Goal: Task Accomplishment & Management: Manage account settings

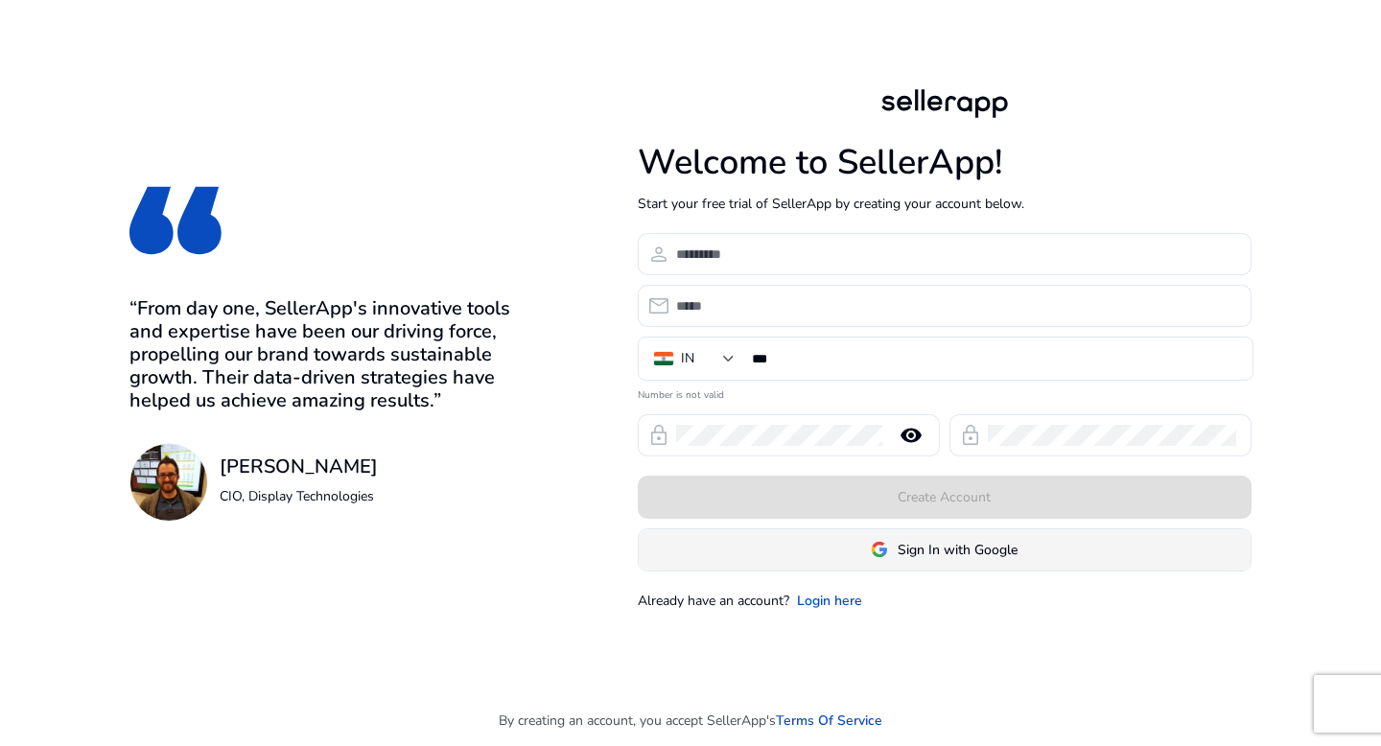
click at [784, 532] on span at bounding box center [945, 550] width 612 height 46
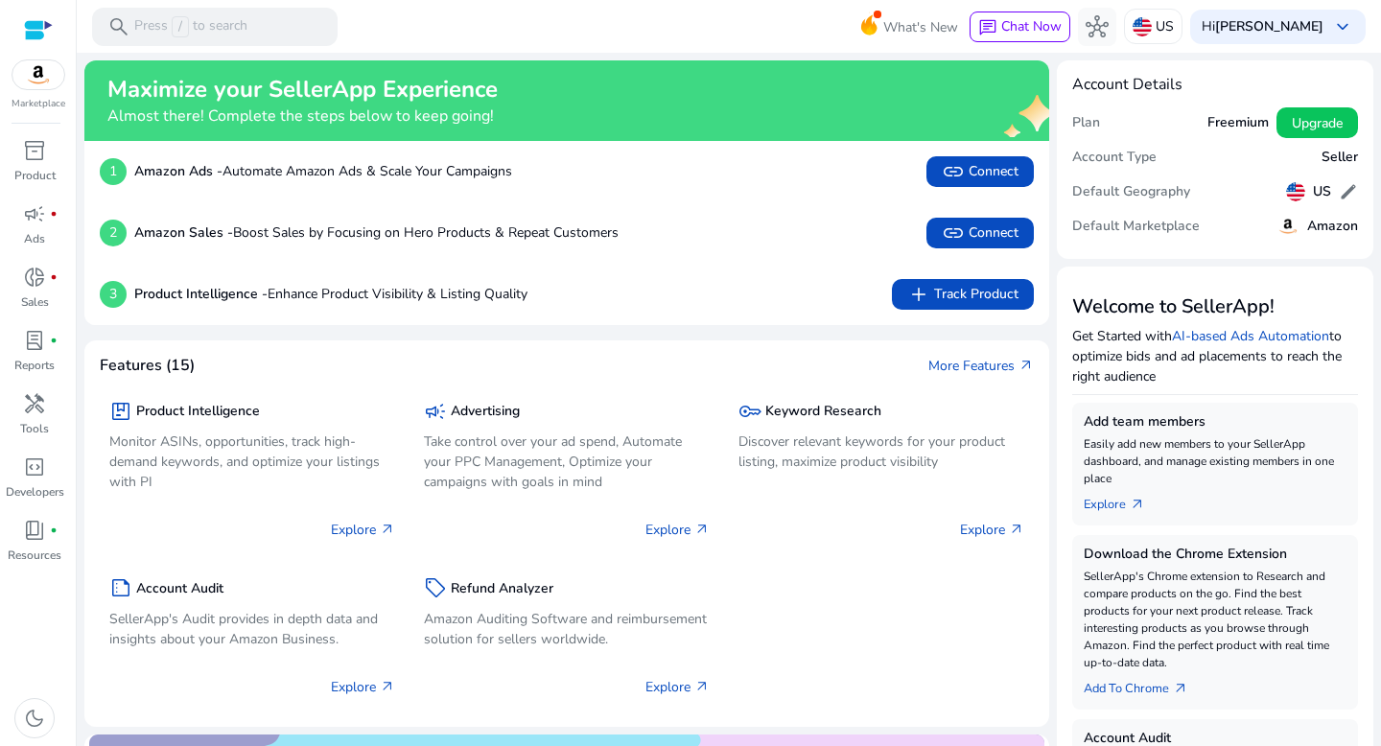
scroll to position [23, 0]
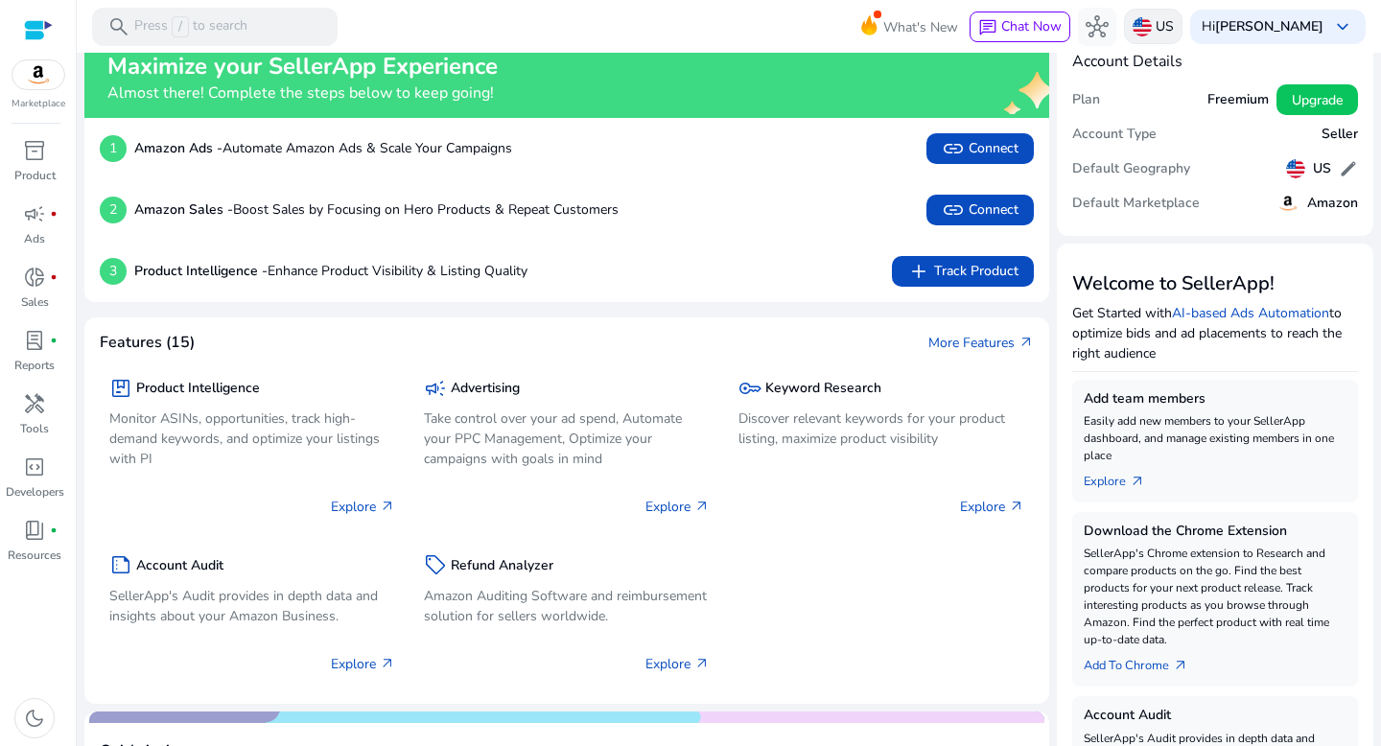
click at [1174, 37] on p "US" at bounding box center [1165, 27] width 18 height 34
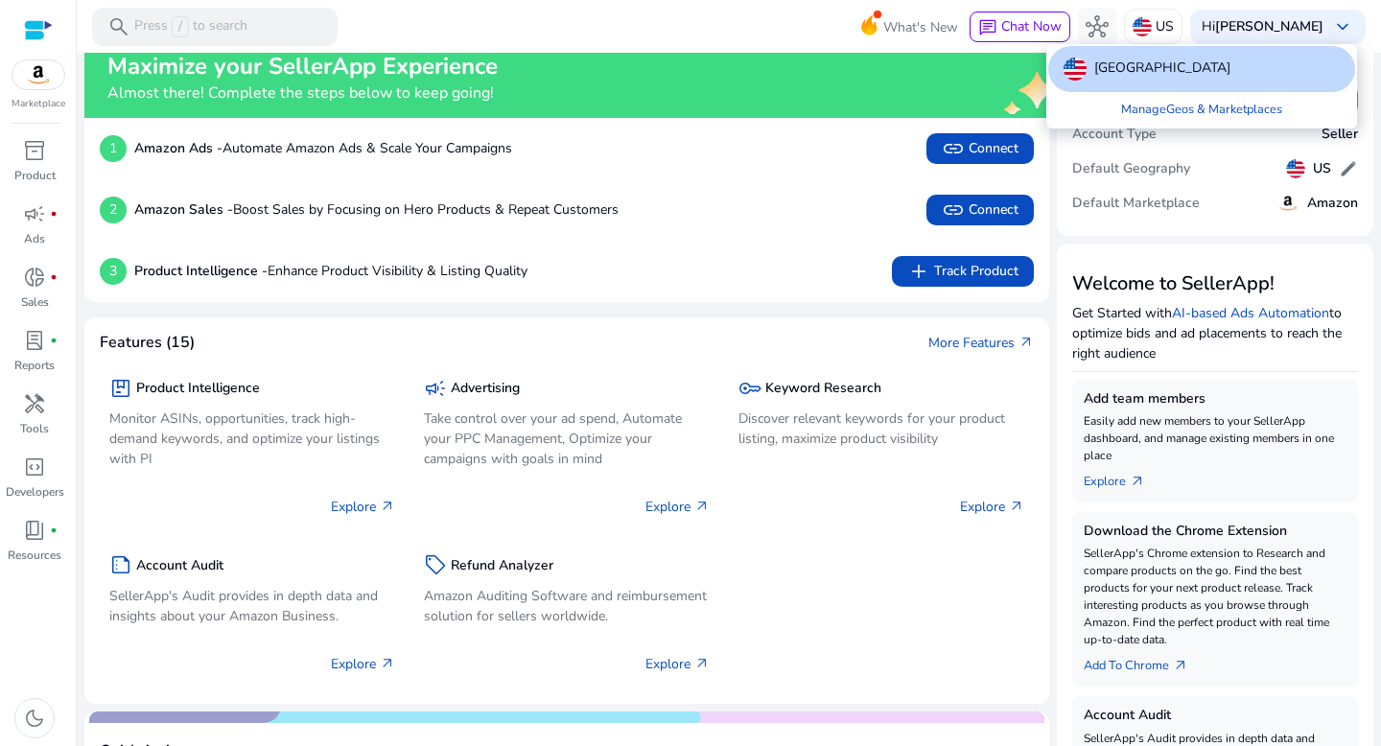
click at [1348, 164] on div at bounding box center [690, 373] width 1381 height 746
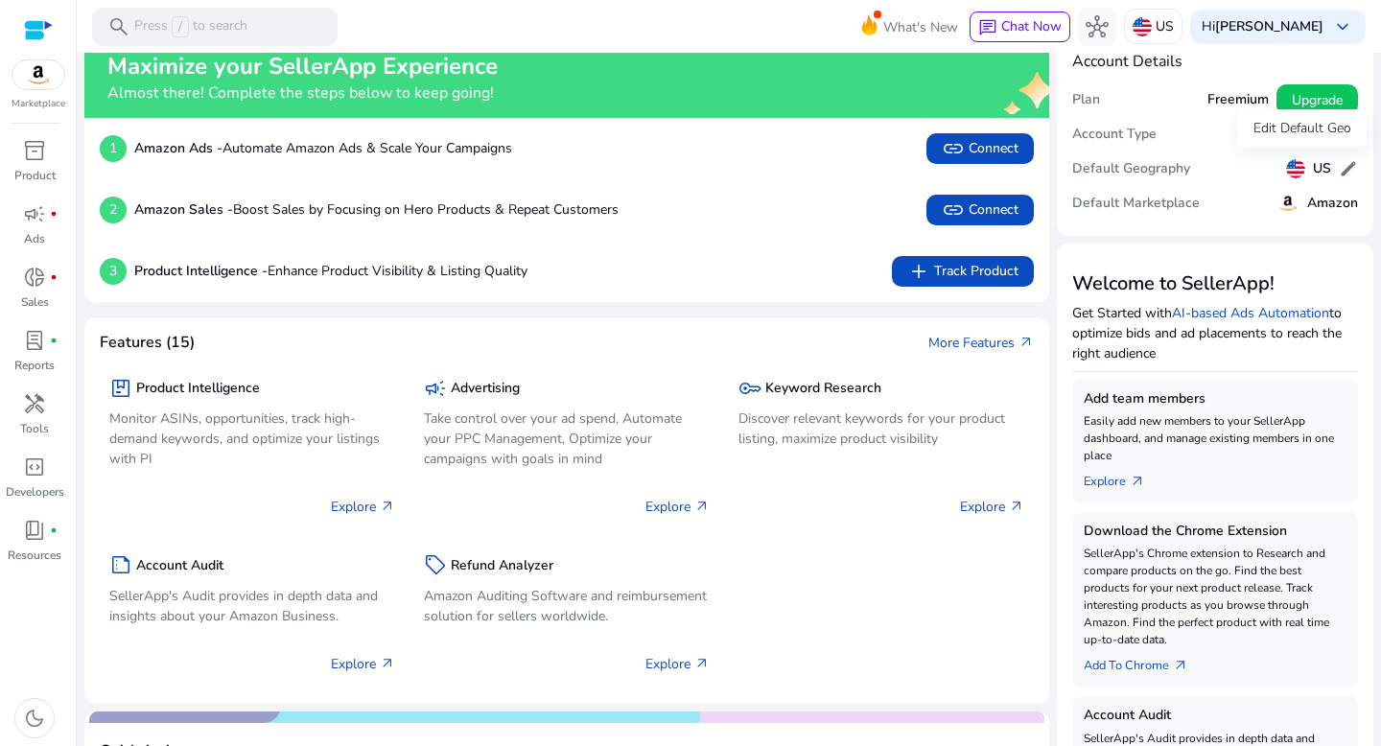
click at [1348, 164] on span "edit" at bounding box center [1348, 168] width 19 height 19
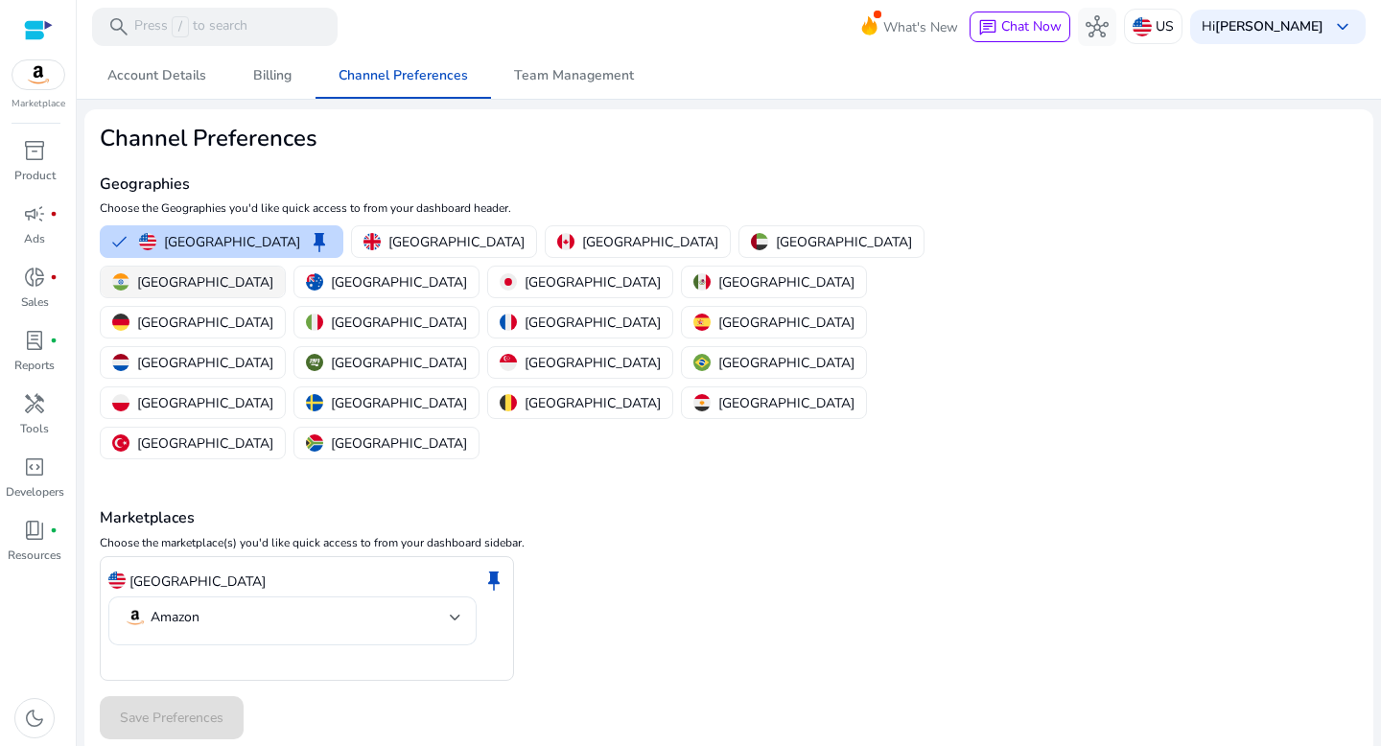
click at [129, 273] on img "button" at bounding box center [120, 281] width 17 height 17
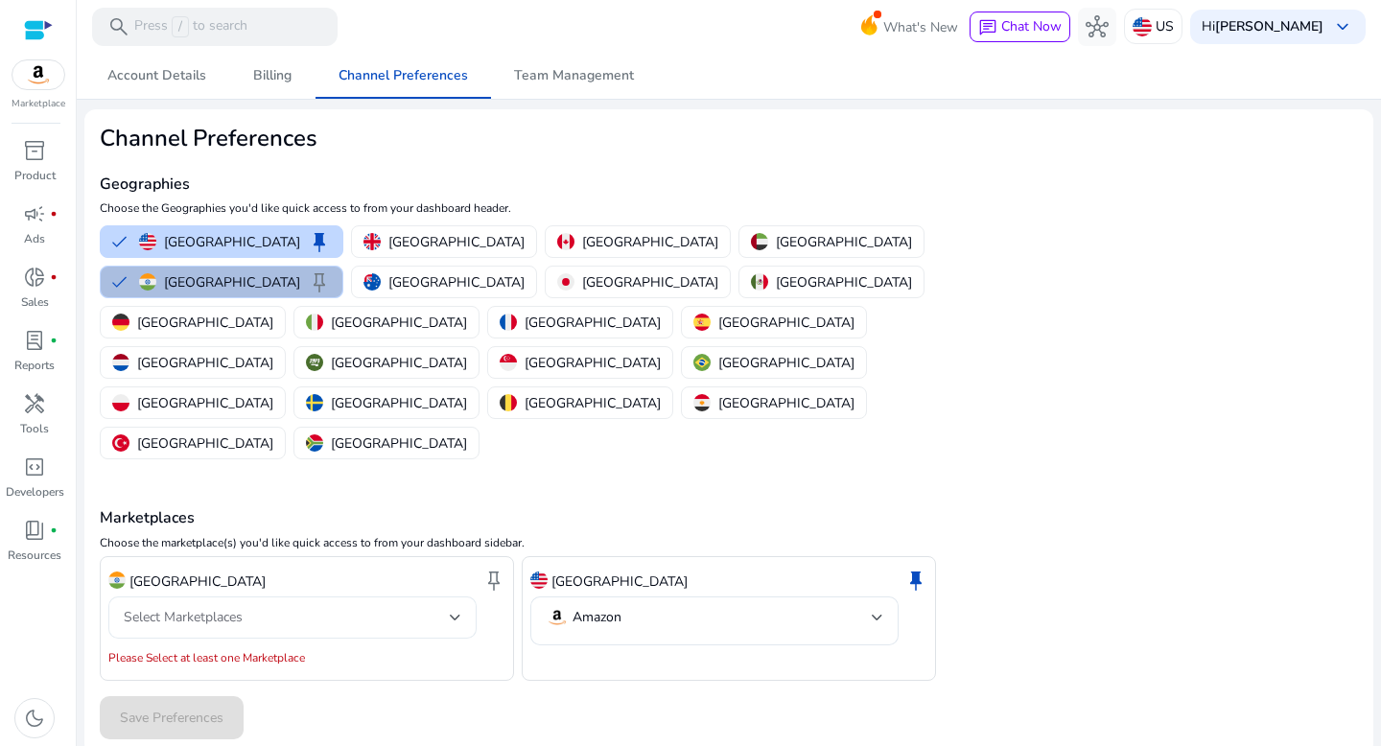
click at [252, 607] on div "Select Marketplaces" at bounding box center [287, 617] width 326 height 21
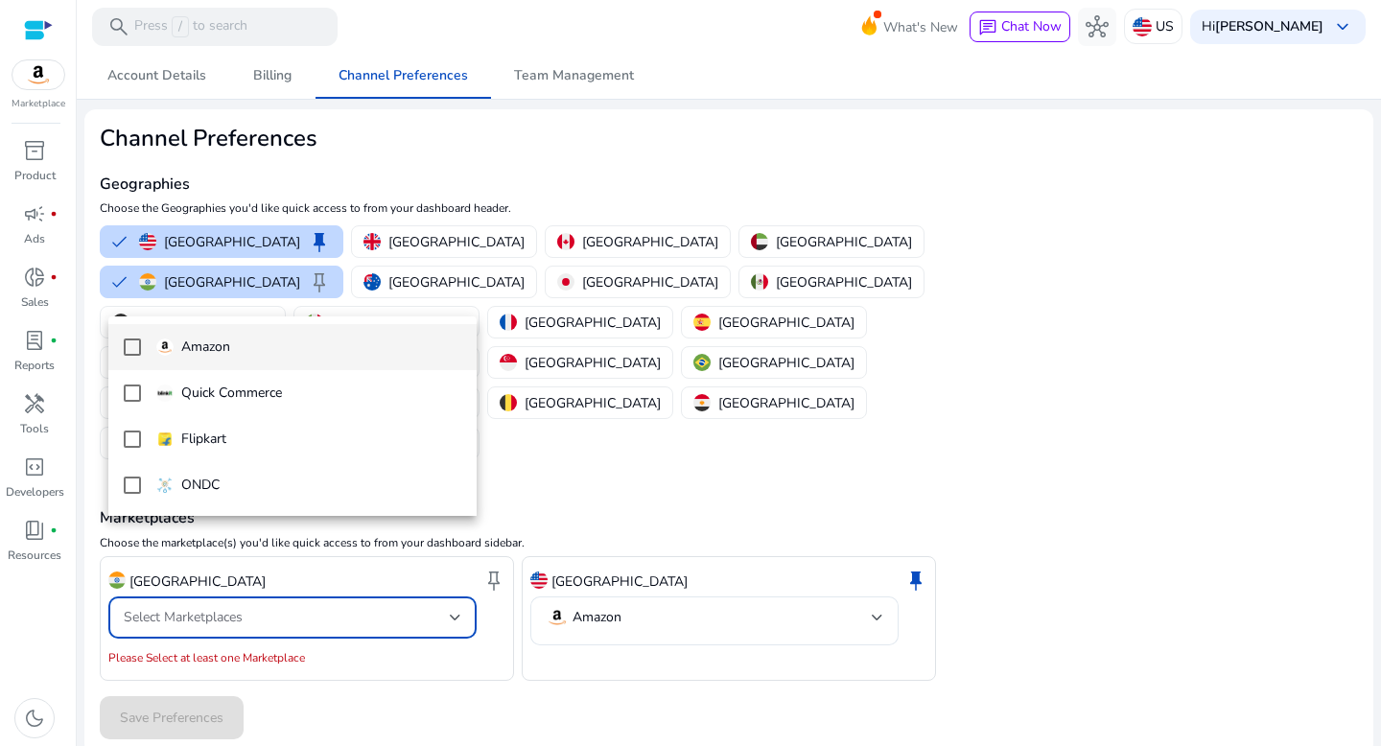
click at [276, 352] on span "Amazon" at bounding box center [308, 347] width 305 height 21
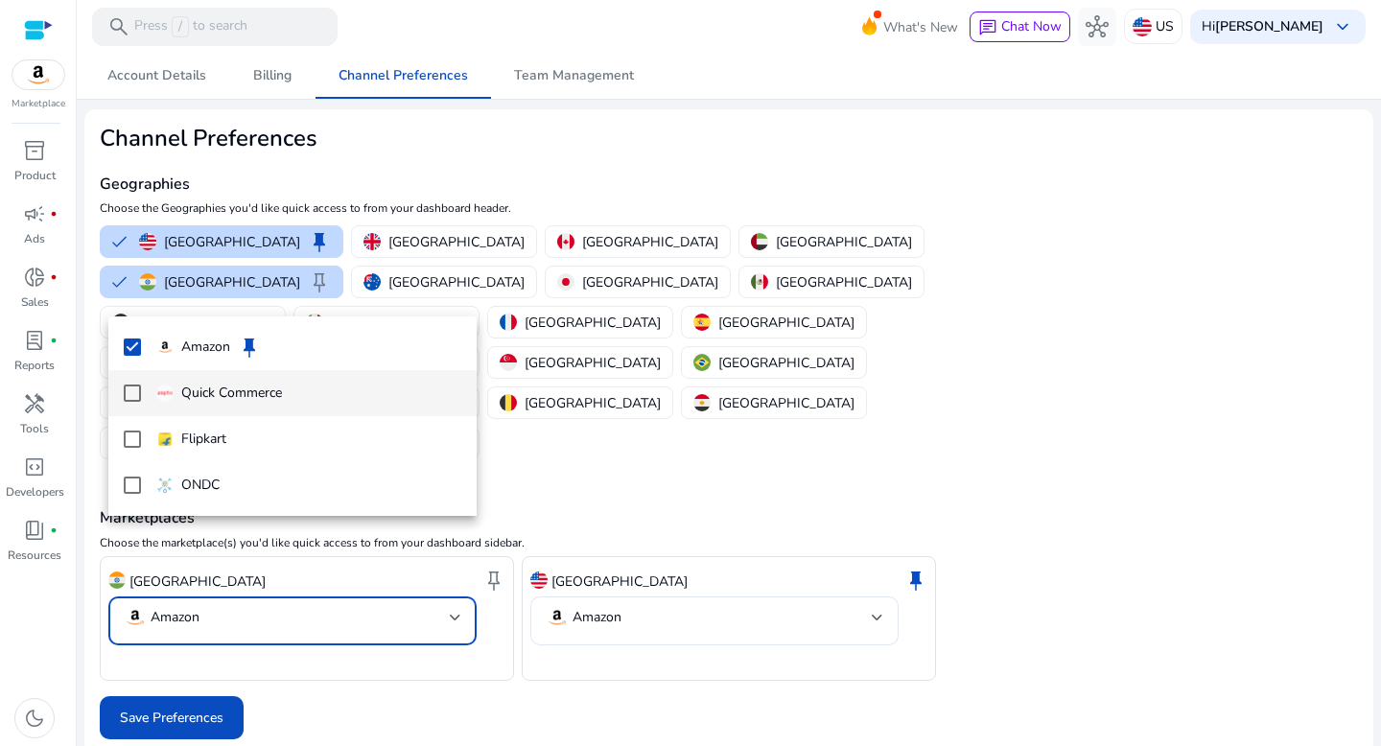
click at [246, 397] on p "Quick Commerce" at bounding box center [231, 393] width 101 height 21
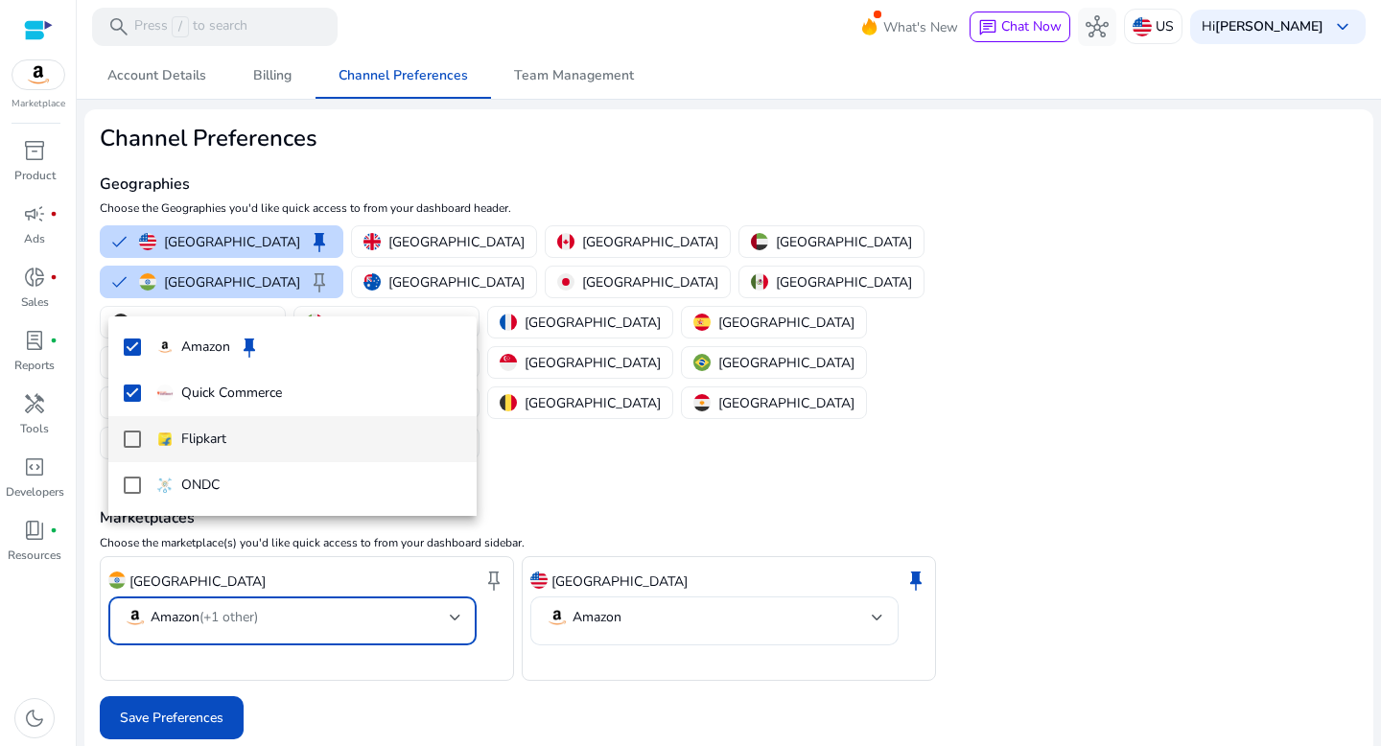
click at [222, 444] on p "Flipkart" at bounding box center [203, 439] width 45 height 21
click at [232, 438] on span "Flipkart" at bounding box center [308, 439] width 305 height 21
click at [192, 644] on div at bounding box center [690, 373] width 1381 height 746
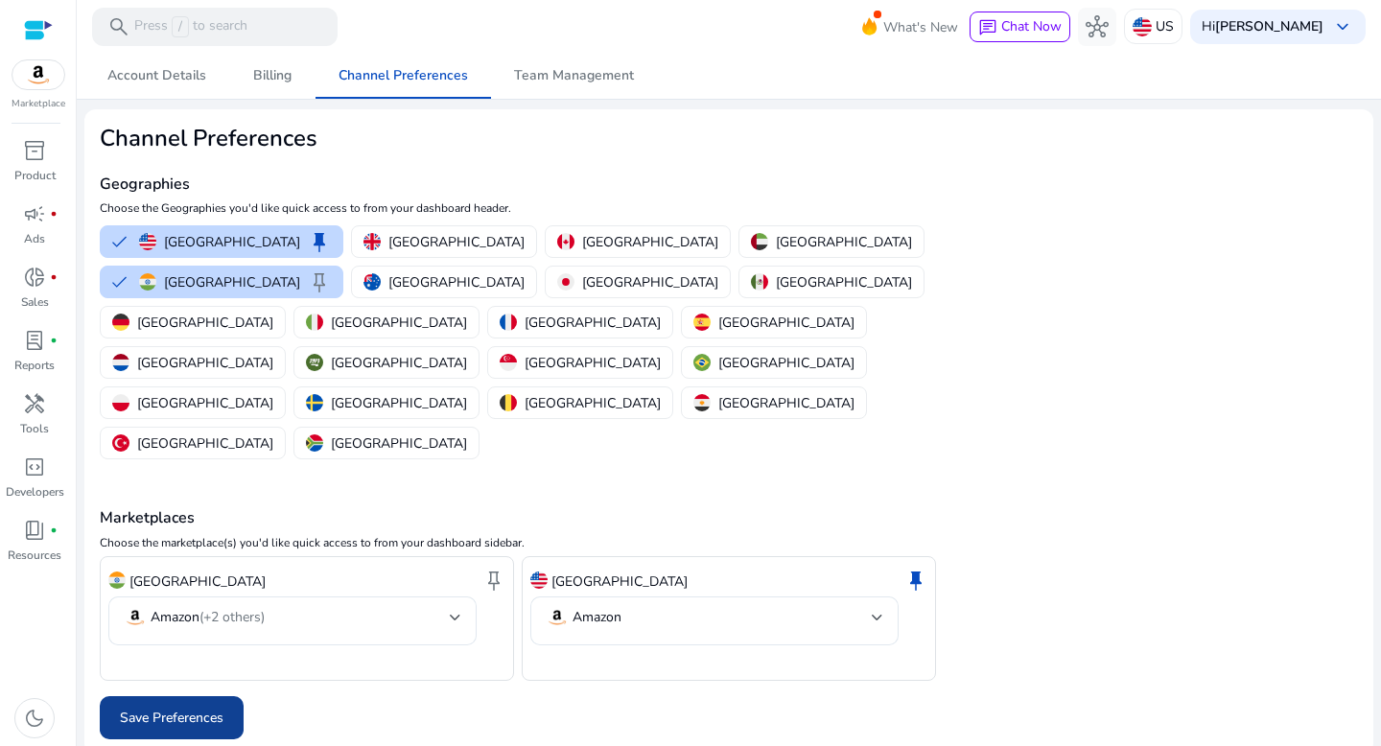
click at [198, 708] on span "Save Preferences" at bounding box center [172, 718] width 104 height 20
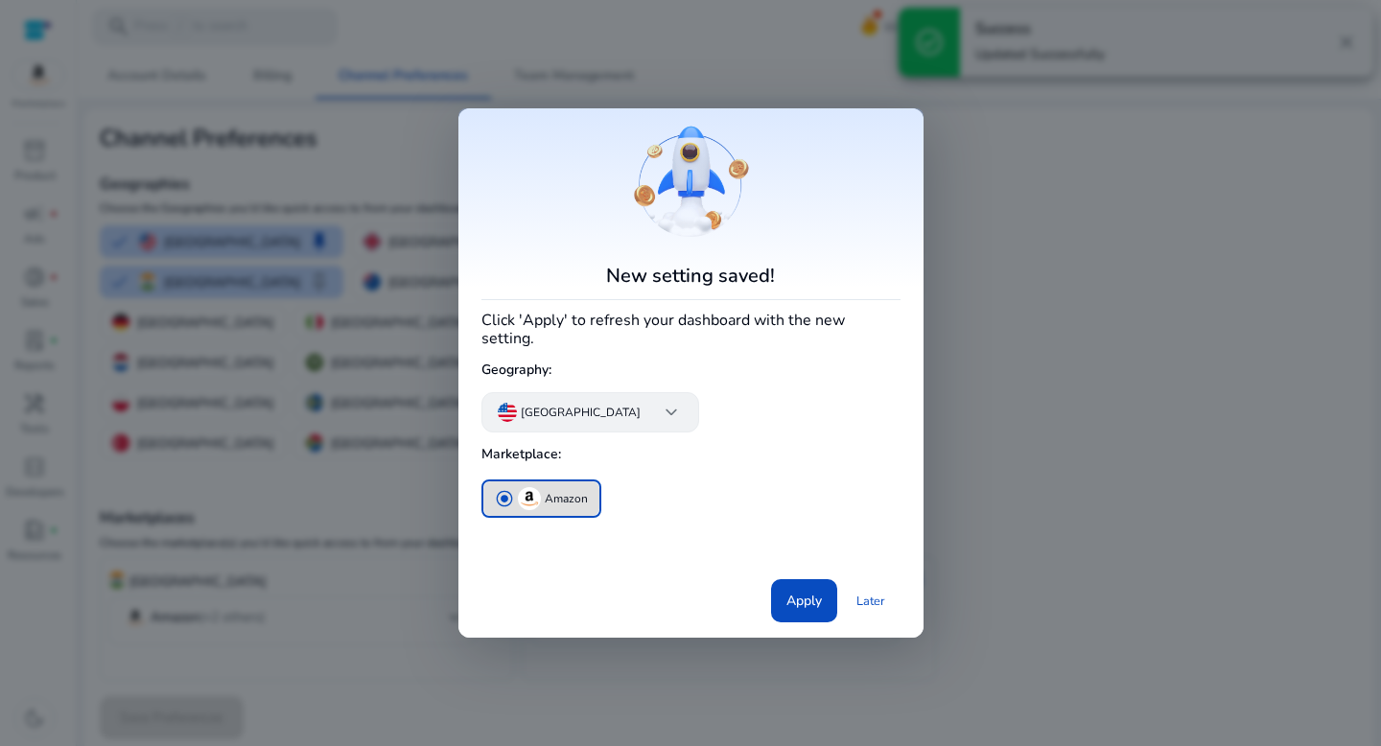
click at [644, 411] on app-icon "keyboard_arrow_down" at bounding box center [663, 412] width 38 height 23
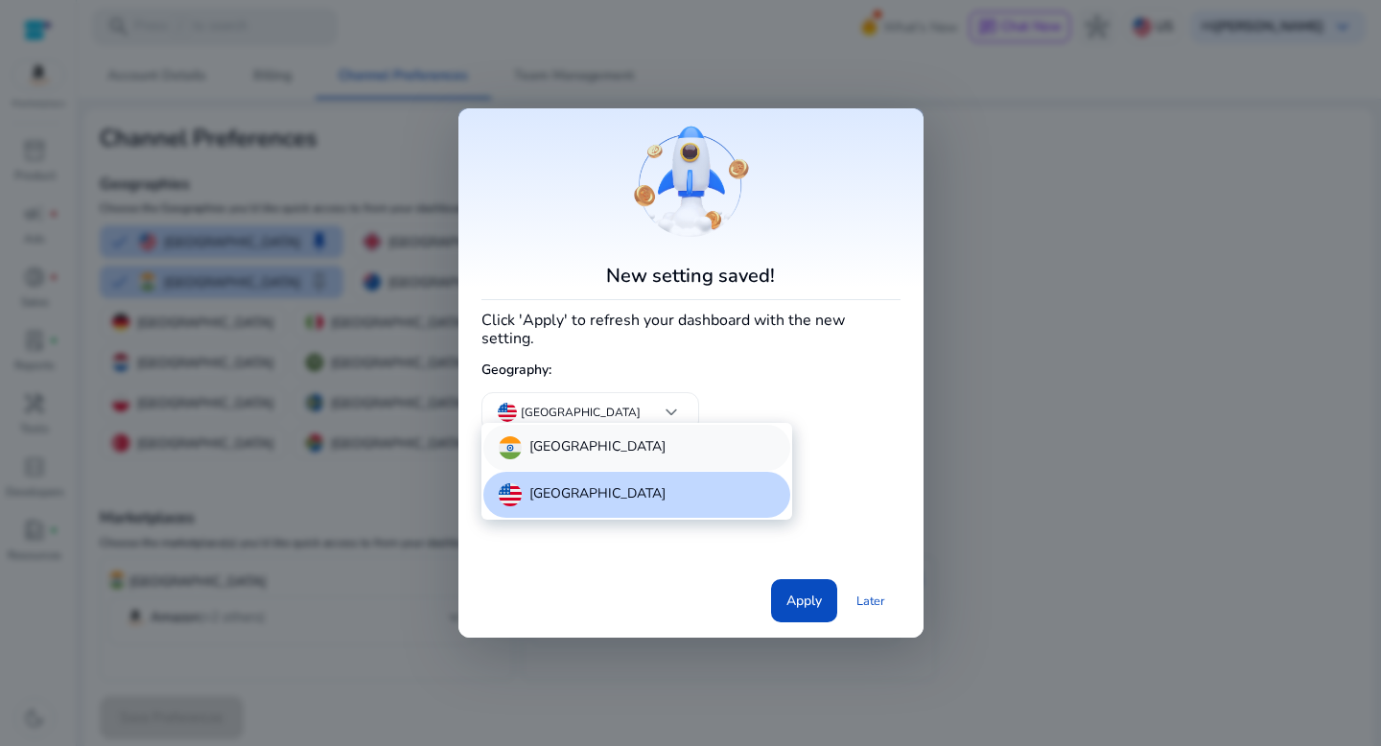
click at [602, 439] on div "[GEOGRAPHIC_DATA]" at bounding box center [636, 448] width 307 height 46
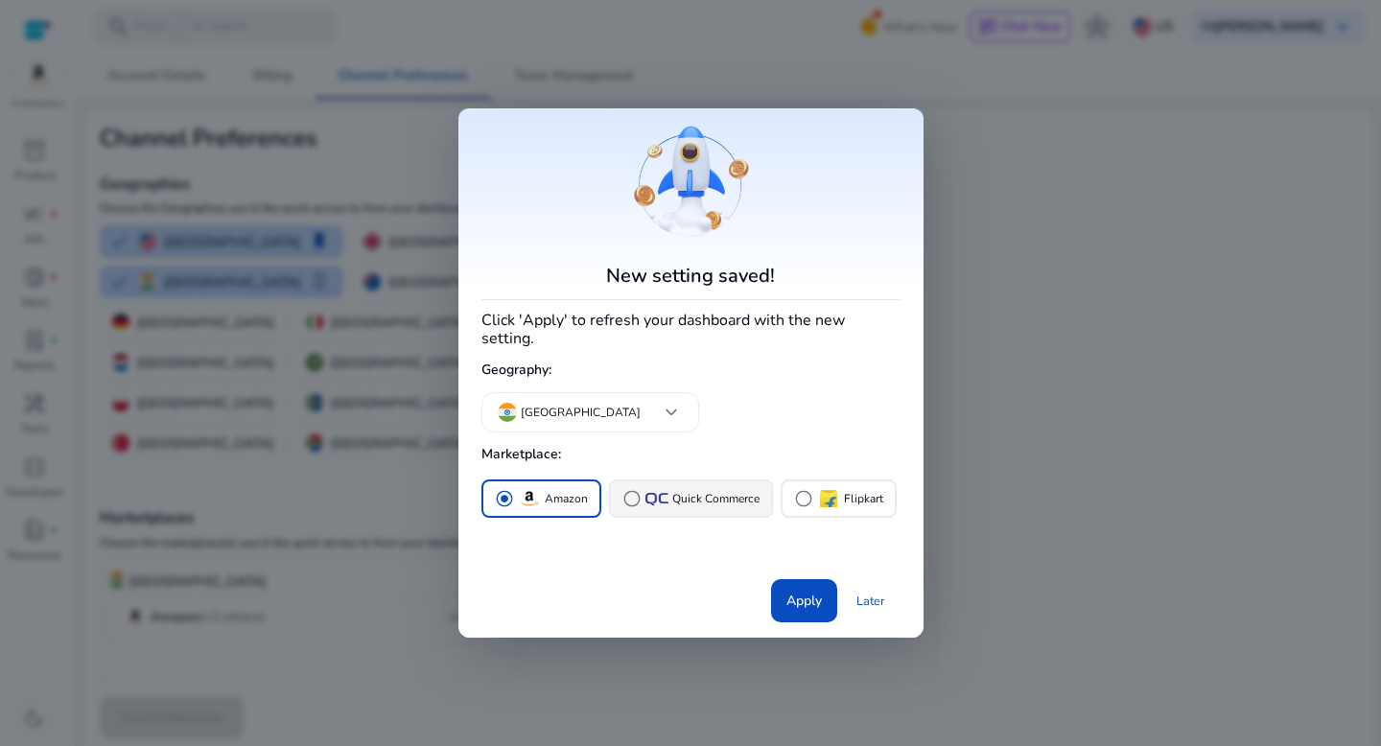
click at [680, 489] on p "Quick Commerce" at bounding box center [715, 499] width 87 height 20
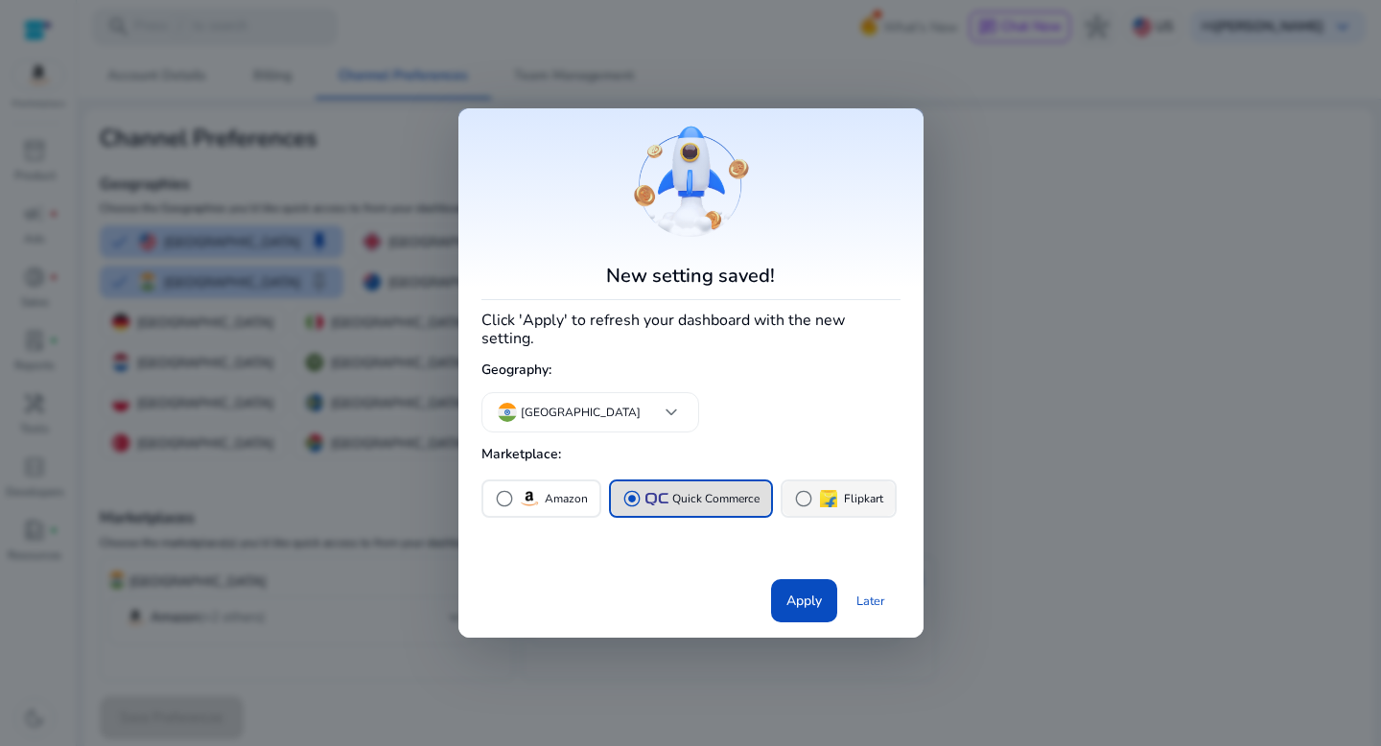
click at [801, 497] on span "radio_button_unchecked" at bounding box center [803, 498] width 19 height 19
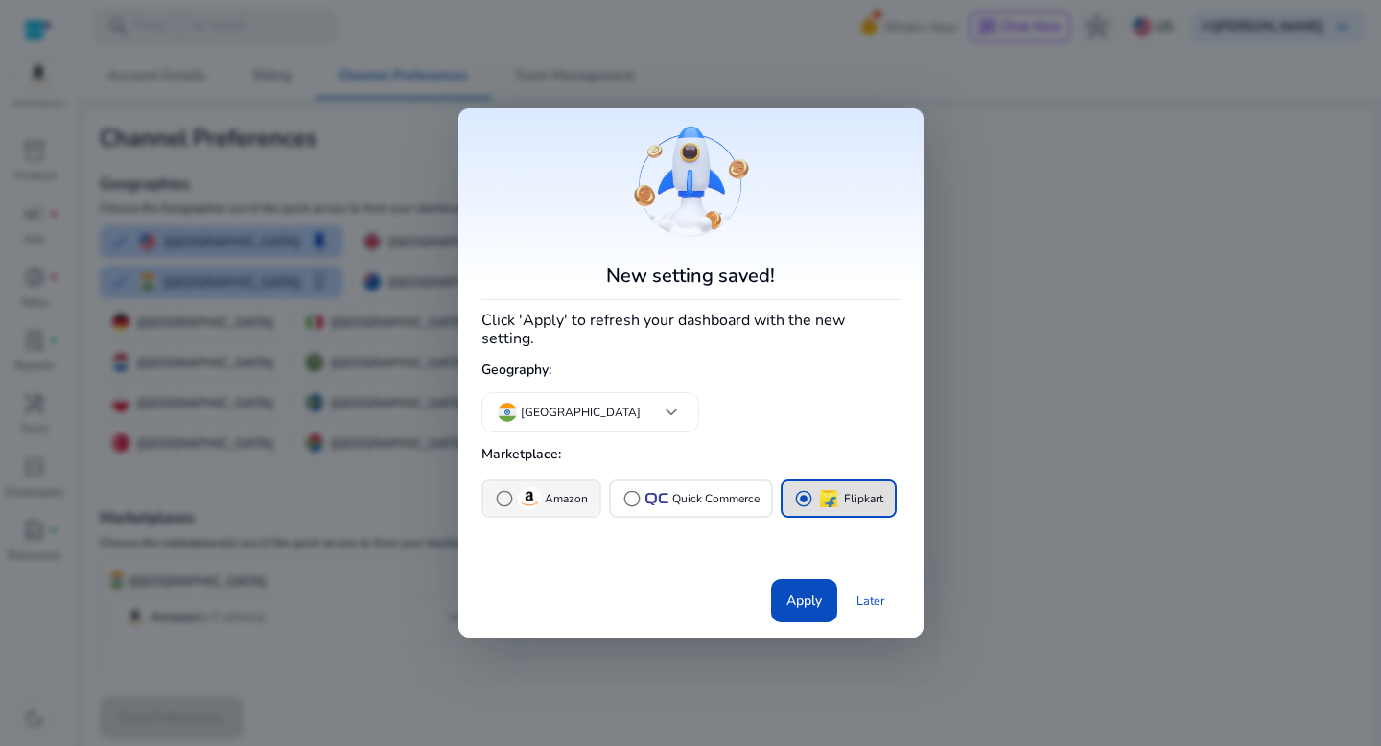
click at [512, 492] on span "radio_button_unchecked" at bounding box center [504, 498] width 19 height 19
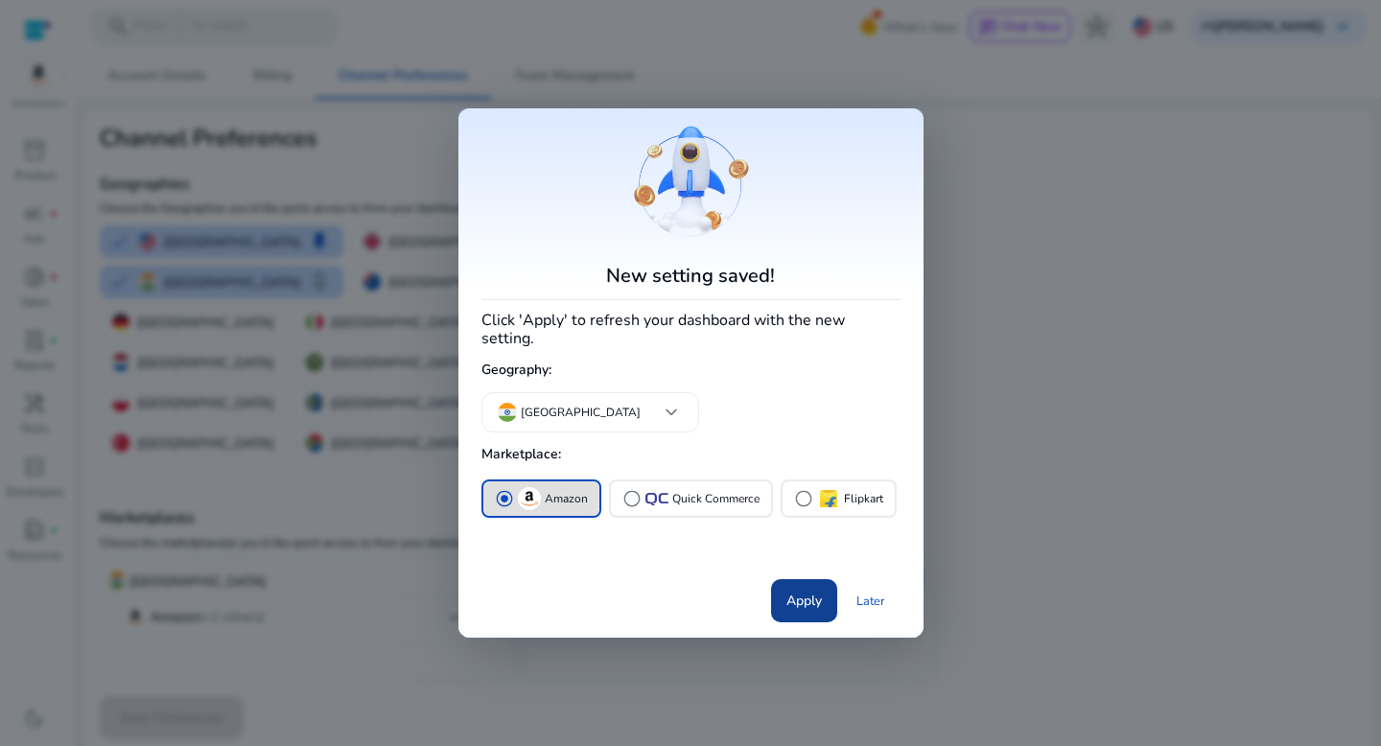
click at [813, 603] on span at bounding box center [804, 601] width 66 height 46
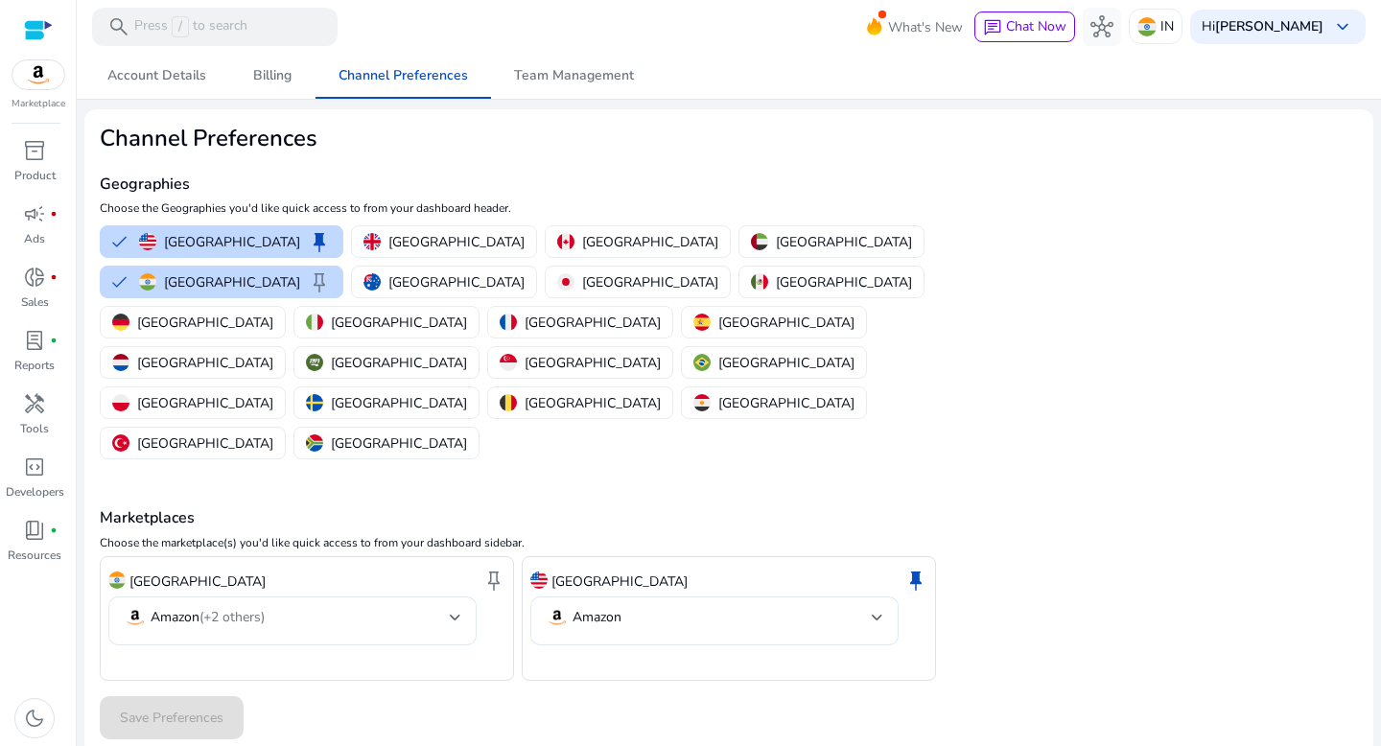
click at [814, 164] on div "Geographies Choose the Geographies you'd like quick access to from your dashboa…" at bounding box center [519, 307] width 839 height 311
